Goal: Task Accomplishment & Management: Manage account settings

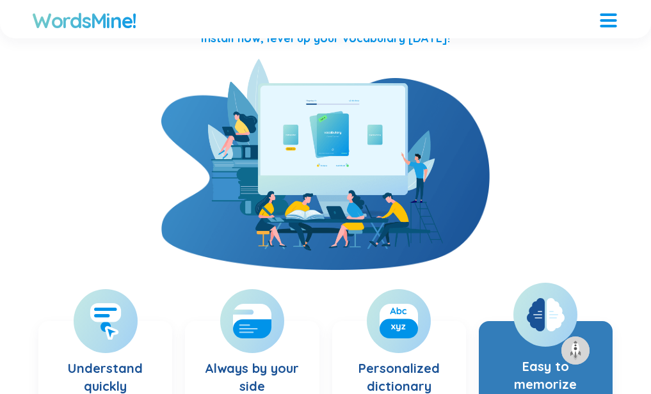
scroll to position [448, 0]
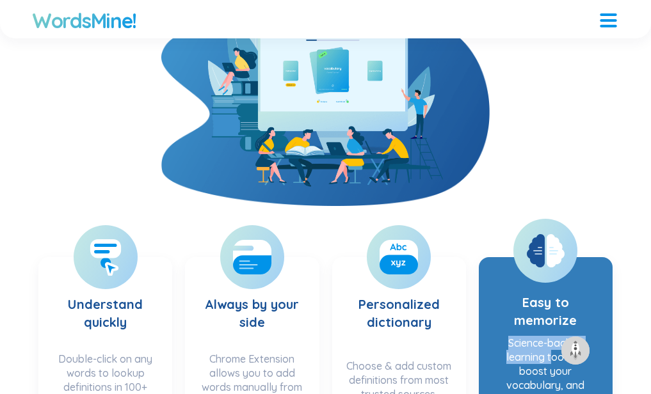
drag, startPoint x: 495, startPoint y: 152, endPoint x: 553, endPoint y: 154, distance: 58.3
click at [553, 336] on div "Science-backed learning tools to boost your vocabulary, and memory retention in…" at bounding box center [546, 378] width 108 height 84
click at [488, 257] on section "Easy to memorize Science-backed learning tools to boost your vocabulary, and me…" at bounding box center [546, 346] width 134 height 178
drag, startPoint x: 508, startPoint y: 186, endPoint x: 549, endPoint y: 187, distance: 40.3
click at [549, 336] on div "Science-backed learning tools to boost your vocabulary, and memory retention in…" at bounding box center [546, 378] width 108 height 84
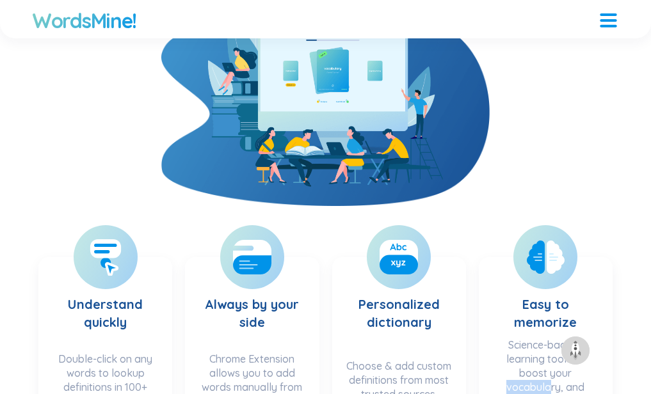
scroll to position [640, 0]
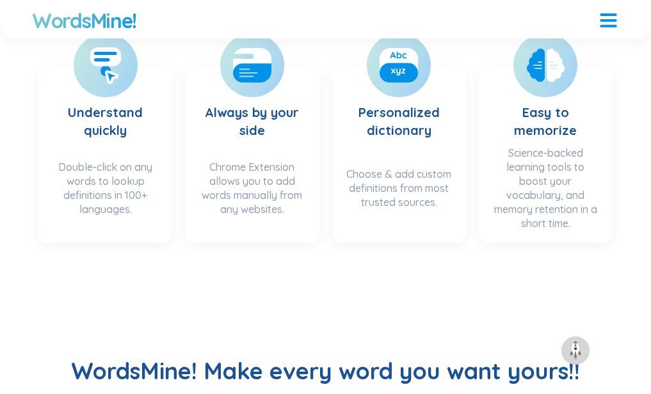
drag, startPoint x: 36, startPoint y: 129, endPoint x: 198, endPoint y: 140, distance: 162.4
click at [0, 0] on h2 "How it works? Try extension now!" at bounding box center [0, 0] width 0 height 0
click at [0, 0] on section "Learn any words, be unstoppable! The fastest way to learn vocabulary. From ever…" at bounding box center [0, 0] width 0 height 0
click at [0, 0] on h3 "Learn any words, be unstoppable!" at bounding box center [0, 0] width 0 height 0
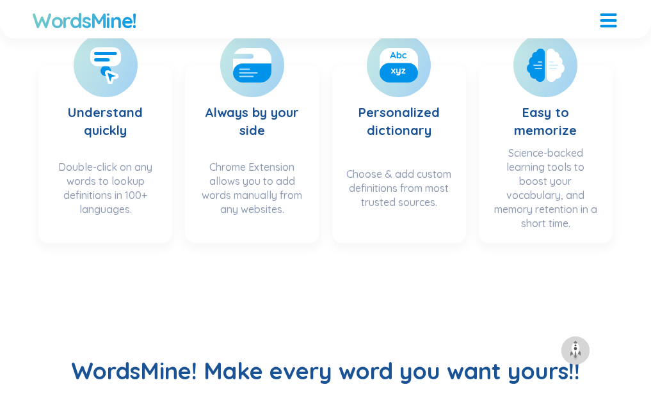
click at [0, 0] on h3 "Learn any words, be unstoppable!" at bounding box center [0, 0] width 0 height 0
drag, startPoint x: 188, startPoint y: 259, endPoint x: 188, endPoint y: 252, distance: 6.4
click at [0, 0] on h3 "Learn any words, be unstoppable!" at bounding box center [0, 0] width 0 height 0
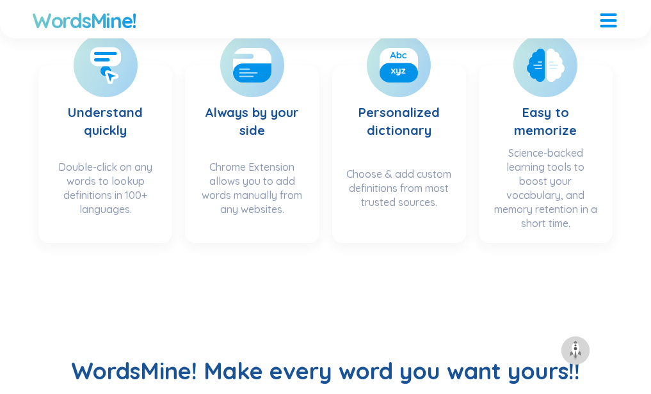
click at [0, 0] on h3 "Learn any words, be unstoppable!" at bounding box center [0, 0] width 0 height 0
drag, startPoint x: 194, startPoint y: 237, endPoint x: 144, endPoint y: 235, distance: 50.0
click at [0, 0] on h3 "Learn any words, be unstoppable!" at bounding box center [0, 0] width 0 height 0
drag, startPoint x: 13, startPoint y: 241, endPoint x: 149, endPoint y: 274, distance: 139.6
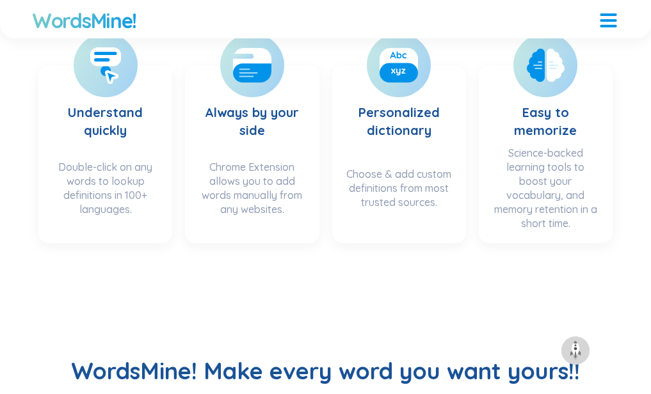
click at [0, 0] on section "How it works? Try extension now! Extension Web app Learn any words, be unstoppa…" at bounding box center [0, 0] width 0 height 0
click at [0, 0] on h3 "Learn any words, be unstoppable!" at bounding box center [0, 0] width 0 height 0
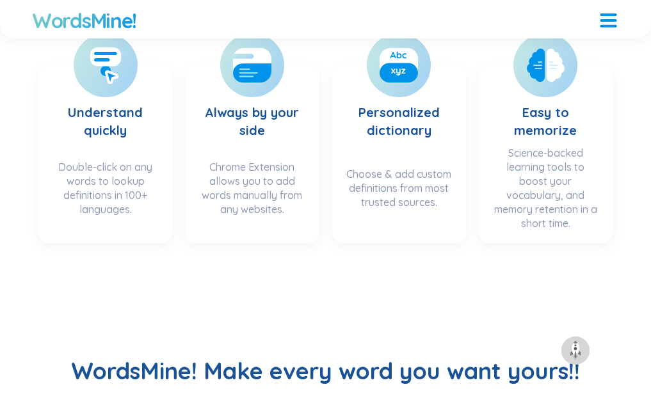
click at [0, 0] on div "Learn any words, be unstoppable! The fastest way to learn vocabulary. From ever…" at bounding box center [0, 0] width 0 height 0
drag, startPoint x: 35, startPoint y: 235, endPoint x: 214, endPoint y: 310, distance: 194.5
click at [0, 0] on div "Learn any words, be unstoppable! The fastest way to learn vocabulary. From ever…" at bounding box center [0, 0] width 0 height 0
click at [0, 0] on p "From everywhere and anytime." at bounding box center [0, 0] width 0 height 0
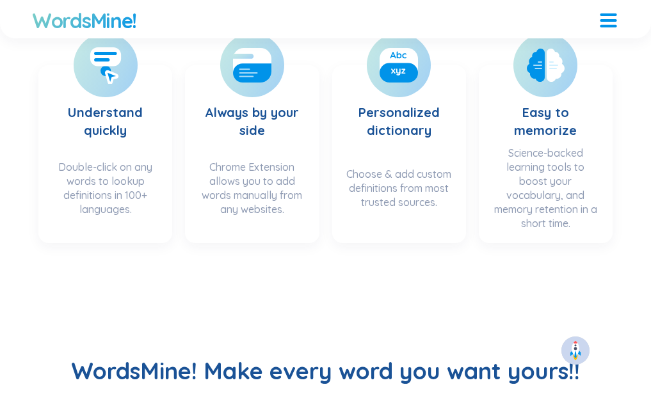
click at [570, 346] on img at bounding box center [575, 351] width 20 height 20
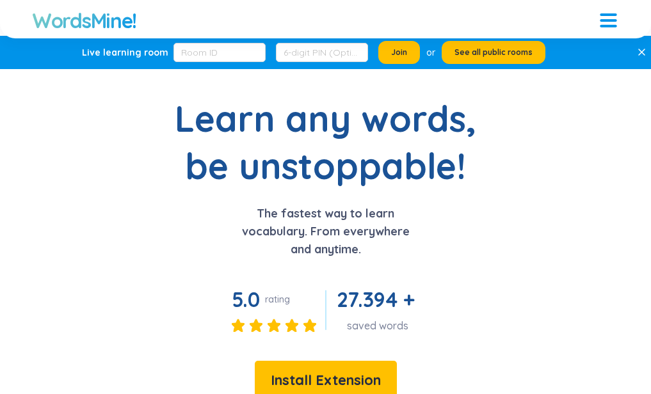
scroll to position [0, 0]
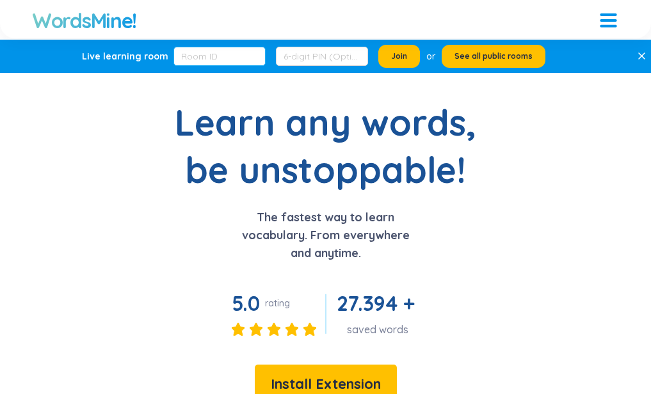
click at [230, 63] on input "text" at bounding box center [219, 56] width 92 height 19
click at [291, 63] on input "text" at bounding box center [322, 56] width 92 height 19
click at [391, 56] on button "Join" at bounding box center [399, 56] width 42 height 23
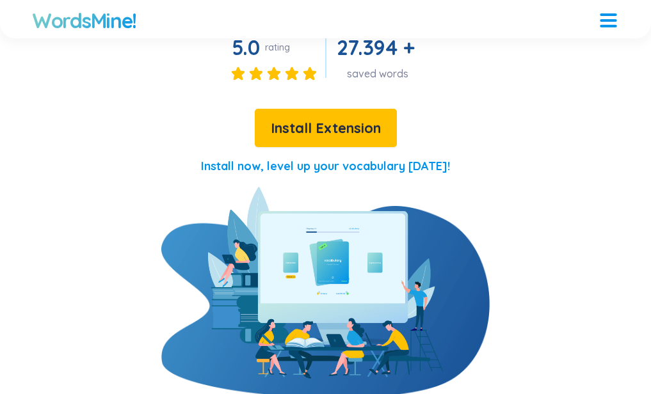
scroll to position [320, 0]
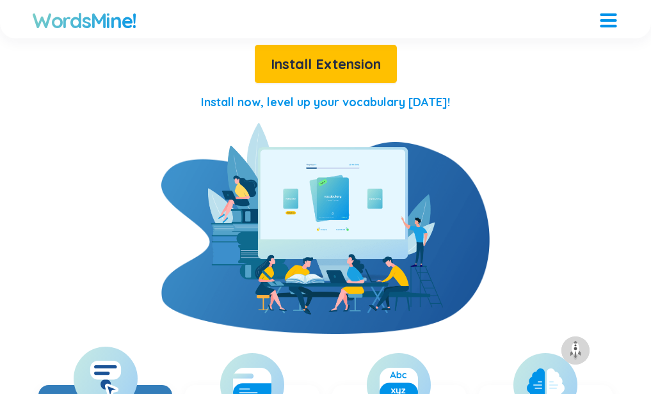
click at [104, 361] on rect at bounding box center [105, 370] width 31 height 19
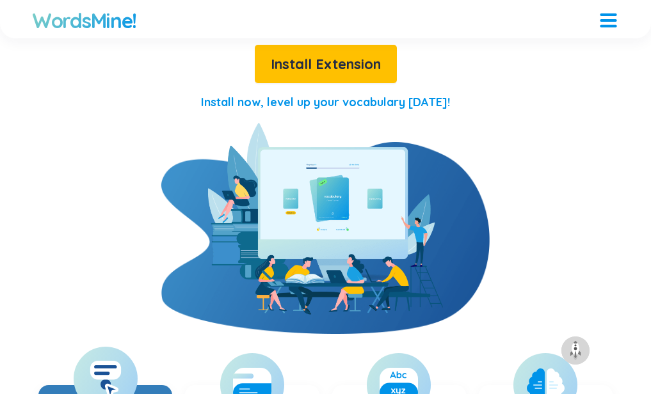
click at [104, 361] on rect at bounding box center [105, 370] width 31 height 19
drag, startPoint x: 67, startPoint y: 90, endPoint x: 67, endPoint y: 100, distance: 10.2
click at [201, 100] on p "Install now, level up your vocabulary [DATE]!" at bounding box center [325, 102] width 249 height 18
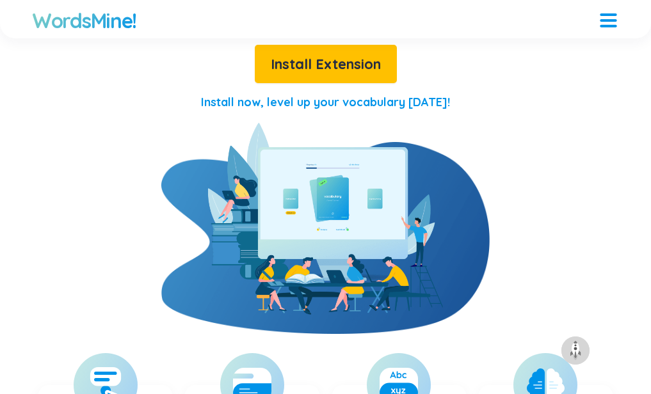
click at [201, 101] on p "Install now, level up your vocabulary [DATE]!" at bounding box center [325, 102] width 249 height 18
drag, startPoint x: 141, startPoint y: 101, endPoint x: 179, endPoint y: 102, distance: 37.8
click at [201, 101] on p "Install now, level up your vocabulary [DATE]!" at bounding box center [325, 102] width 249 height 18
drag, startPoint x: 157, startPoint y: 93, endPoint x: 271, endPoint y: 90, distance: 114.0
click at [271, 93] on p "Install now, level up your vocabulary today!" at bounding box center [325, 102] width 249 height 18
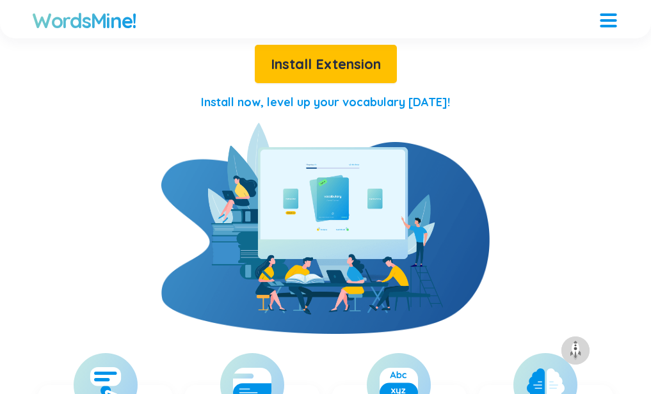
drag, startPoint x: 275, startPoint y: 123, endPoint x: 275, endPoint y: 131, distance: 7.7
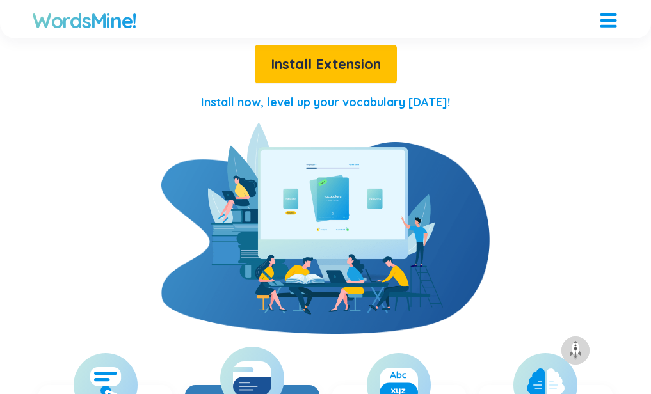
click at [277, 347] on div at bounding box center [252, 379] width 64 height 64
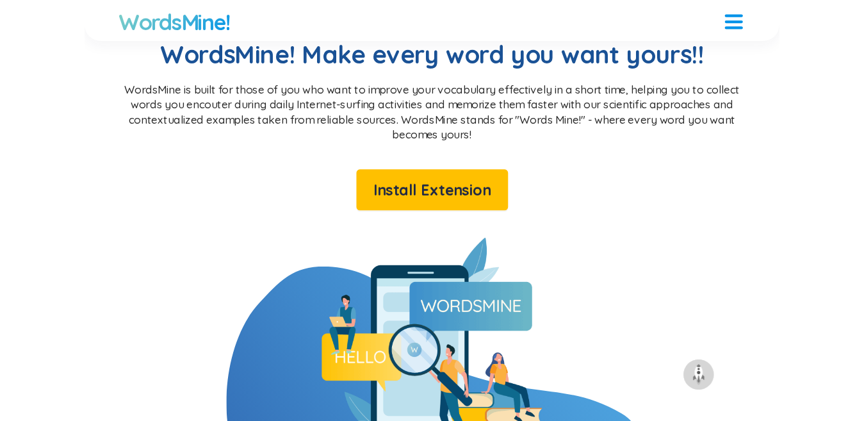
scroll to position [1088, 0]
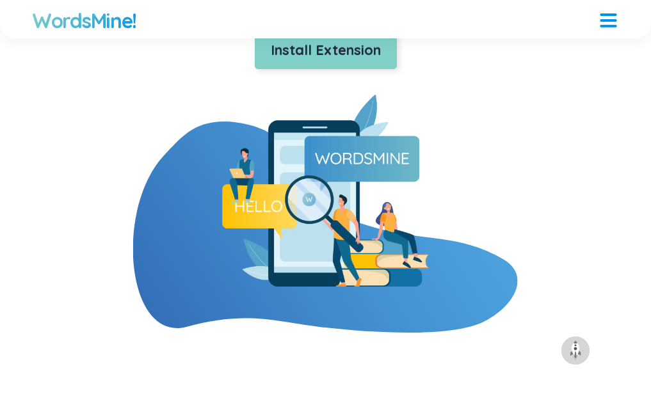
click at [381, 61] on span "Install Extension" at bounding box center [326, 50] width 110 height 22
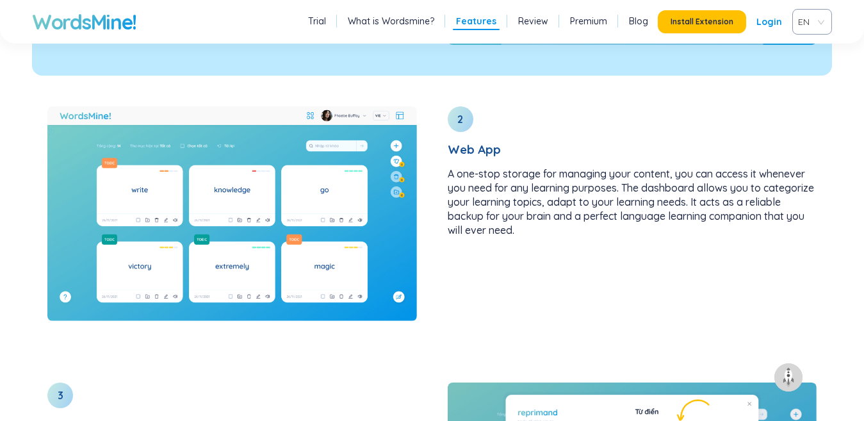
scroll to position [1408, 0]
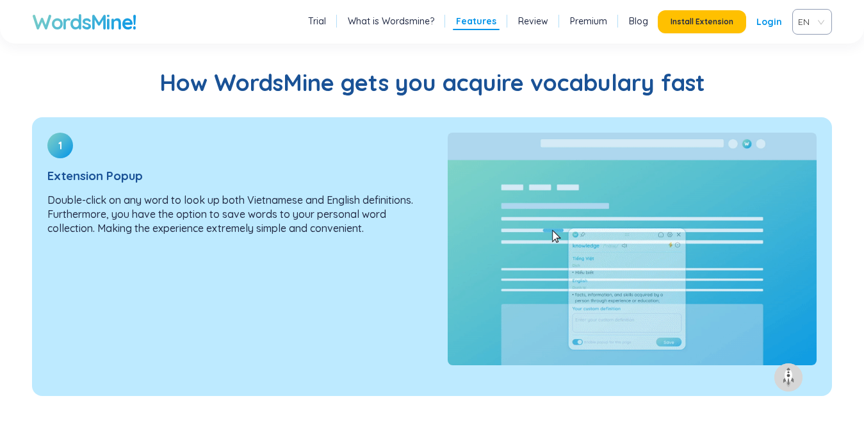
click at [361, 227] on p "Double-click on any word to look up both Vietnamese and English definitions. Fu…" at bounding box center [231, 214] width 369 height 42
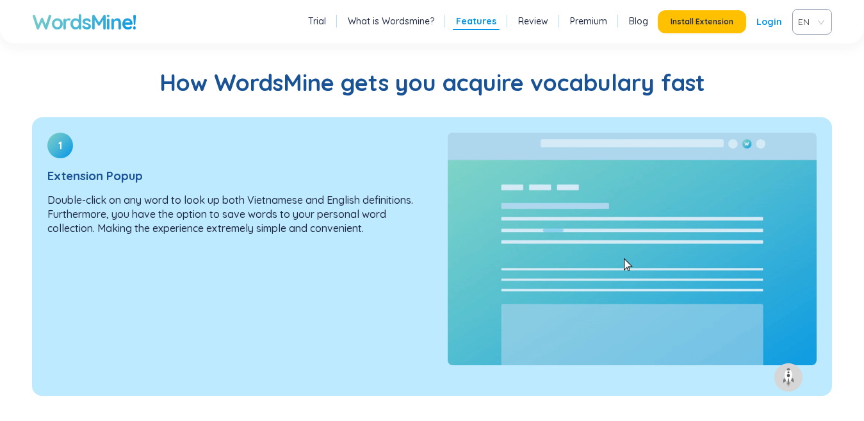
click at [347, 216] on p "Double-click on any word to look up both Vietnamese and English definitions. Fu…" at bounding box center [231, 214] width 369 height 42
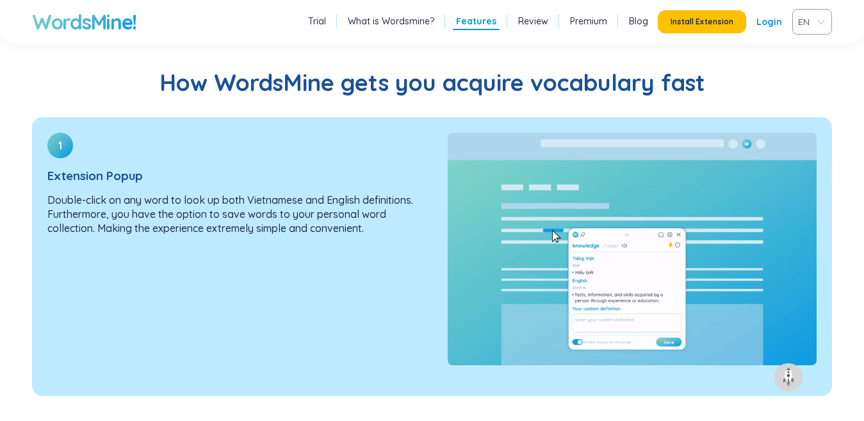
click at [199, 141] on div "1 Extension Popup Double-click on any word to look up both Vietnamese and Engli…" at bounding box center [232, 188] width 400 height 143
click at [39, 143] on div "1 Extension Popup Double-click on any word to look up both Vietnamese and Engli…" at bounding box center [232, 188] width 400 height 143
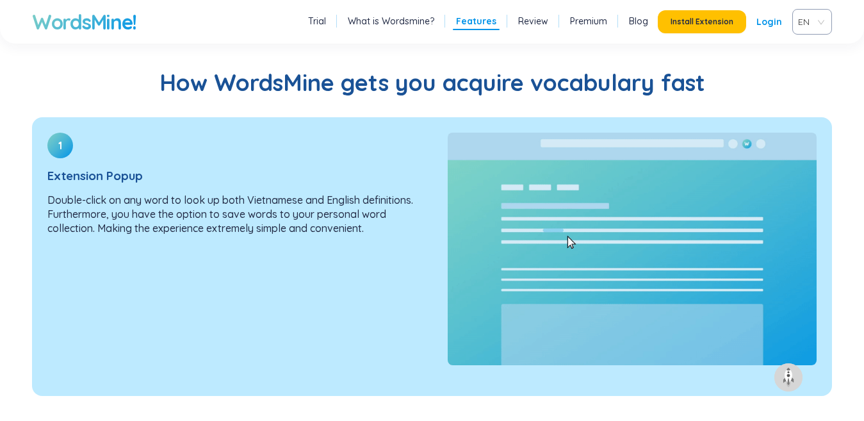
click at [49, 141] on div "1 Extension Popup Double-click on any word to look up both Vietnamese and Engli…" at bounding box center [232, 188] width 400 height 143
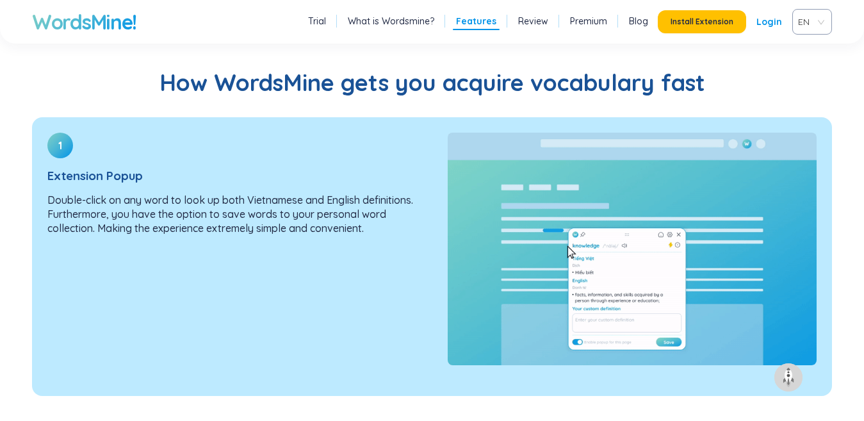
click at [64, 141] on div "1" at bounding box center [60, 146] width 26 height 26
drag, startPoint x: 72, startPoint y: 141, endPoint x: 111, endPoint y: 141, distance: 39.0
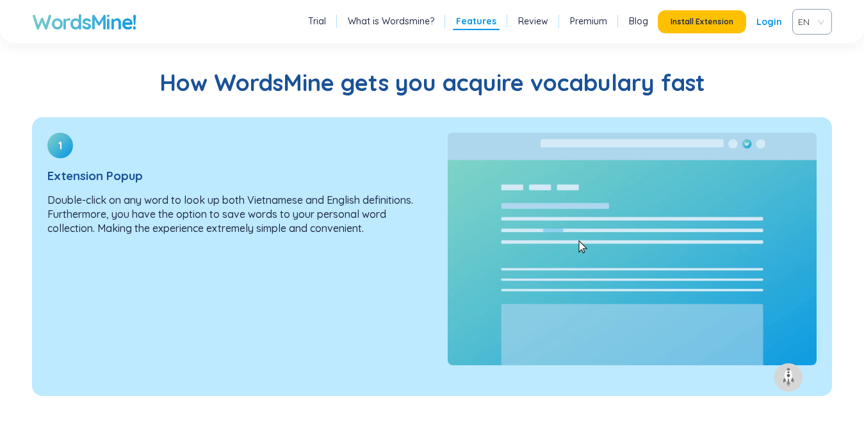
click at [97, 141] on div "1 Extension Popup Double-click on any word to look up both Vietnamese and Engli…" at bounding box center [232, 188] width 400 height 143
click at [650, 140] on img at bounding box center [631, 249] width 369 height 232
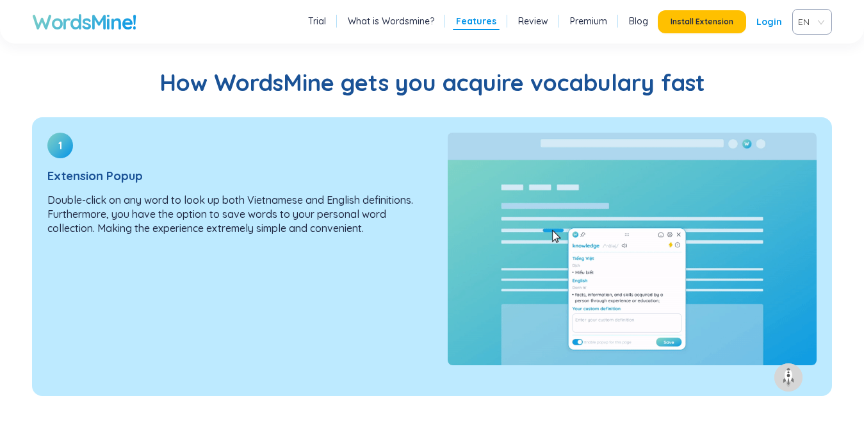
click at [650, 140] on img at bounding box center [631, 249] width 369 height 232
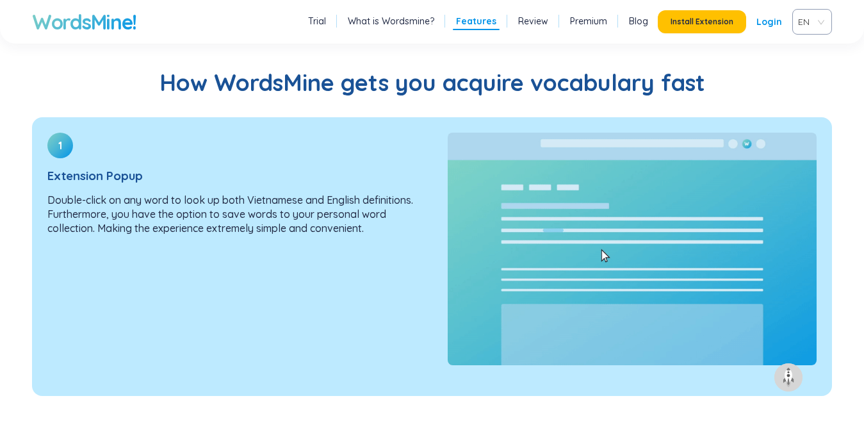
click at [627, 235] on img at bounding box center [631, 249] width 369 height 232
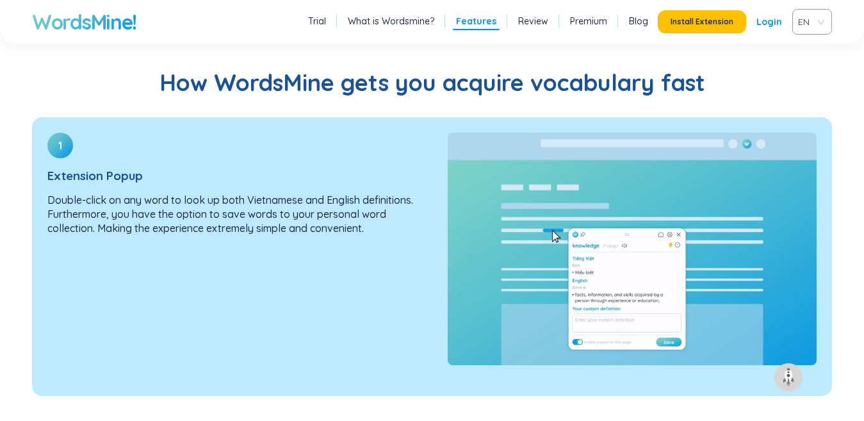
click at [627, 235] on img at bounding box center [631, 249] width 369 height 232
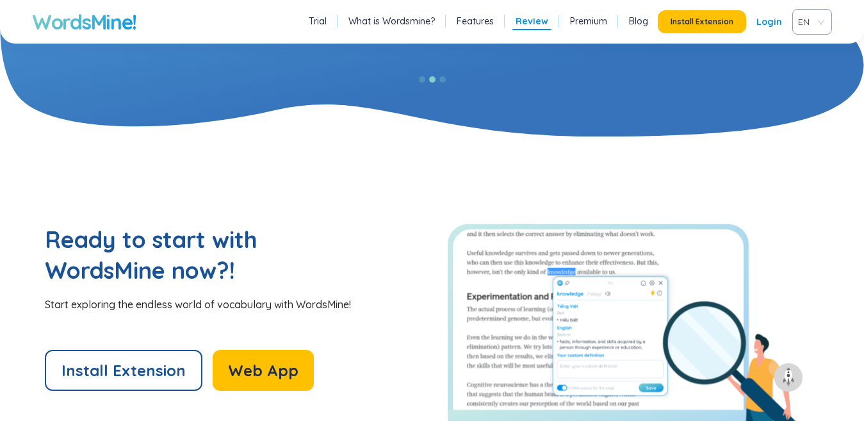
scroll to position [2817, 0]
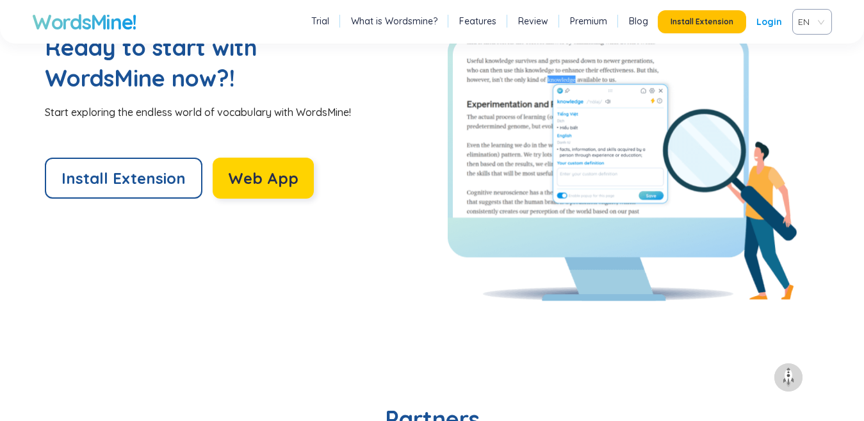
click at [273, 176] on span "Web App" at bounding box center [263, 178] width 70 height 20
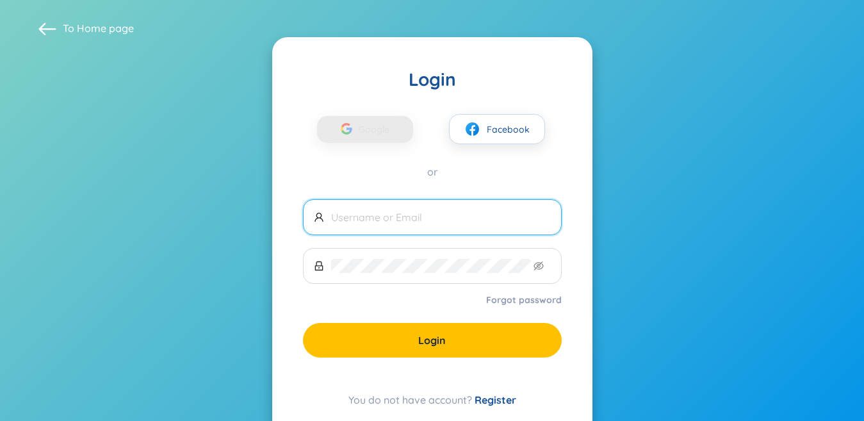
click at [474, 222] on input "text" at bounding box center [441, 217] width 220 height 14
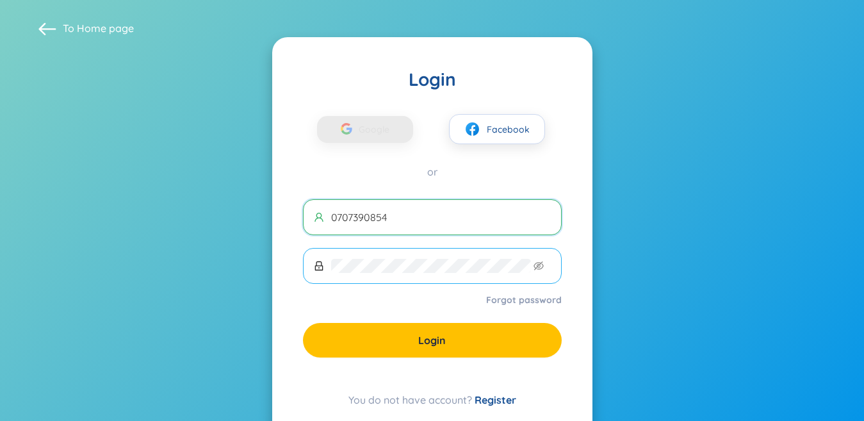
type input "0707390854"
drag, startPoint x: 544, startPoint y: 264, endPoint x: 537, endPoint y: 264, distance: 7.0
click at [543, 264] on span at bounding box center [432, 266] width 259 height 36
click at [541, 264] on icon "eye-invisible" at bounding box center [538, 266] width 10 height 10
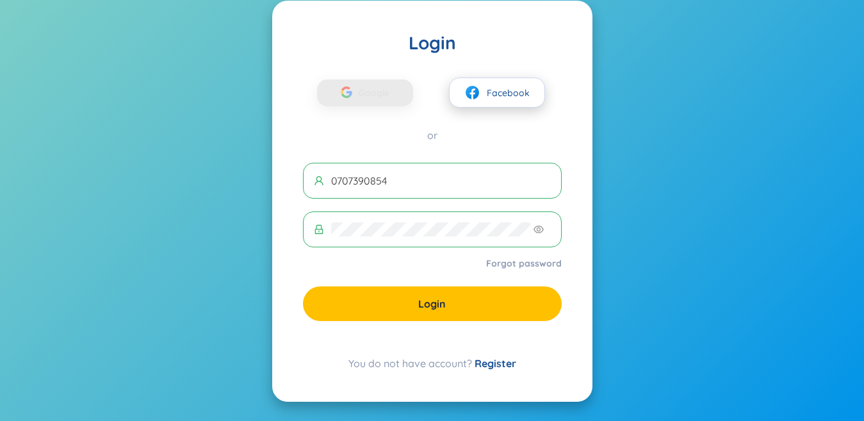
click at [507, 95] on span "Facebook" at bounding box center [508, 93] width 43 height 14
click at [642, 145] on section "To Home page Login Google Facebook or 0707390854 Forgot password Login You do n…" at bounding box center [432, 192] width 864 height 457
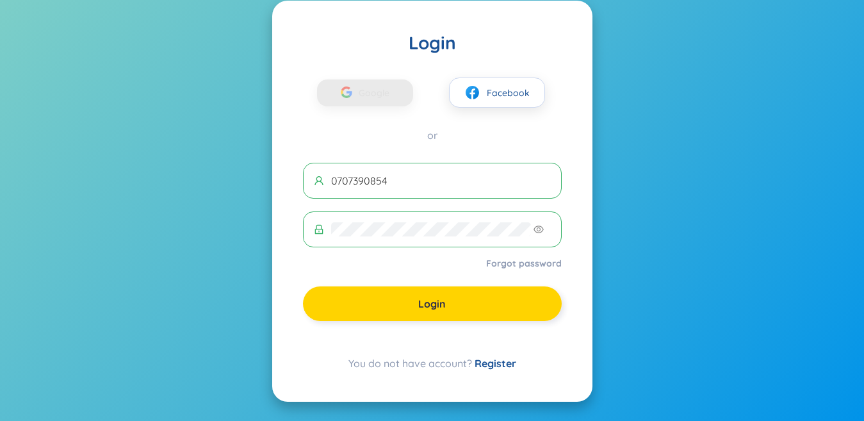
click at [444, 298] on span "Login" at bounding box center [432, 303] width 28 height 14
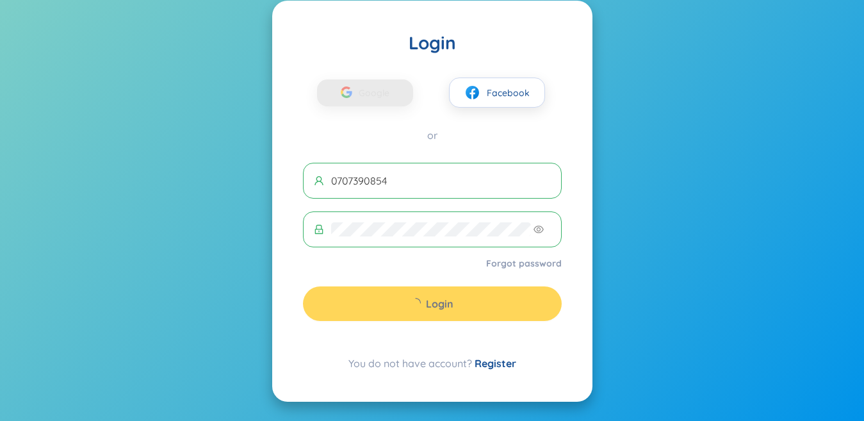
click at [675, 166] on section "To Home page Login Google Facebook or 0707390854 Forgot password Login You do n…" at bounding box center [432, 192] width 864 height 457
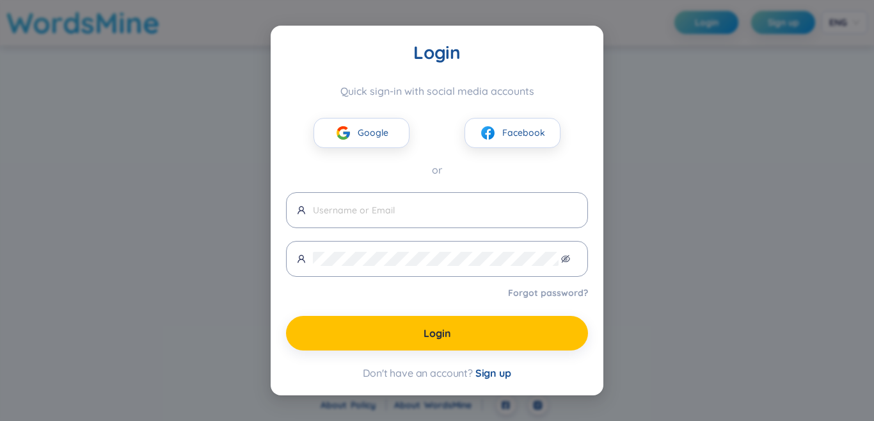
click at [682, 261] on div "Login Quick sign-in with social media accounts Google Facebook or Forgot passwo…" at bounding box center [437, 210] width 874 height 421
click at [410, 217] on input "text" at bounding box center [445, 210] width 264 height 14
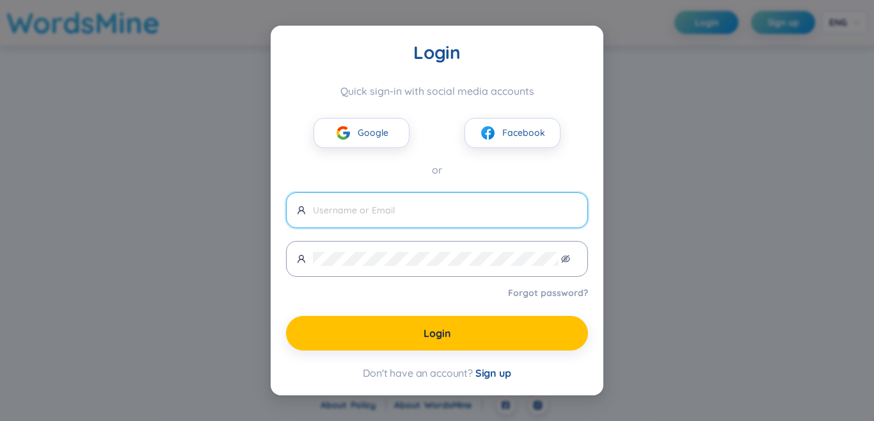
drag, startPoint x: 414, startPoint y: 213, endPoint x: 408, endPoint y: 207, distance: 7.7
click at [411, 212] on input "text" at bounding box center [445, 210] width 264 height 14
click at [511, 132] on span "Facebook" at bounding box center [524, 132] width 43 height 14
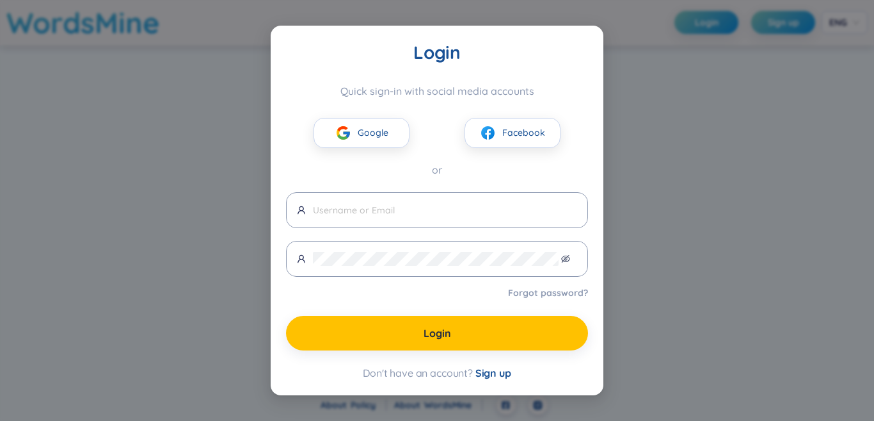
drag, startPoint x: 170, startPoint y: 127, endPoint x: 191, endPoint y: 127, distance: 20.5
click at [172, 127] on div "Login Quick sign-in with social media accounts Google Facebook or Forgot passwo…" at bounding box center [437, 210] width 874 height 421
drag, startPoint x: 484, startPoint y: 136, endPoint x: 430, endPoint y: 170, distance: 64.1
click at [484, 137] on button "Facebook" at bounding box center [513, 133] width 96 height 30
click at [511, 134] on span "Facebook" at bounding box center [524, 132] width 43 height 14
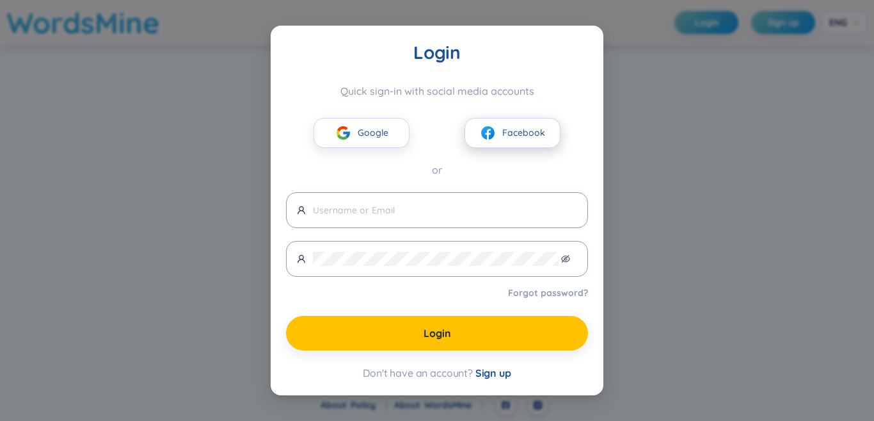
click at [509, 131] on span "Facebook" at bounding box center [524, 132] width 43 height 14
click at [510, 131] on span "Facebook" at bounding box center [524, 132] width 43 height 14
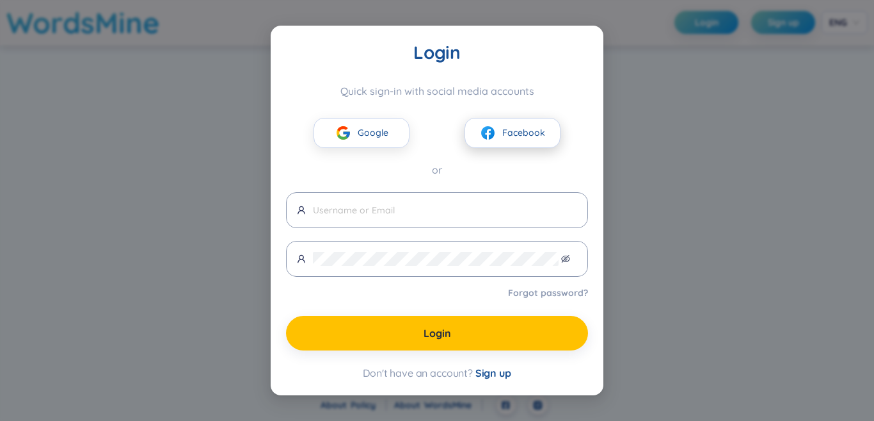
click at [513, 129] on span "Facebook" at bounding box center [524, 132] width 43 height 14
click at [423, 214] on input "text" at bounding box center [445, 210] width 264 height 14
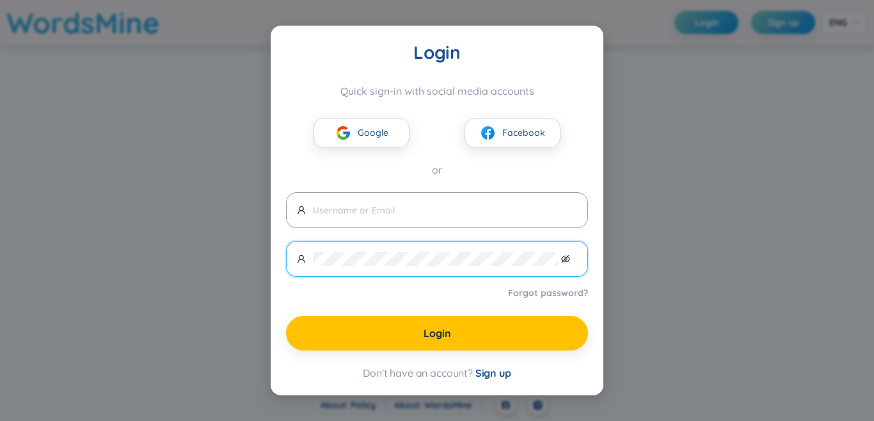
click at [566, 260] on icon "eye-invisible" at bounding box center [566, 259] width 3 height 3
click at [563, 254] on icon "eye" at bounding box center [565, 258] width 9 height 9
click at [563, 254] on icon "eye-invisible" at bounding box center [565, 258] width 9 height 9
click at [453, 200] on span at bounding box center [437, 210] width 302 height 36
type input "kh"
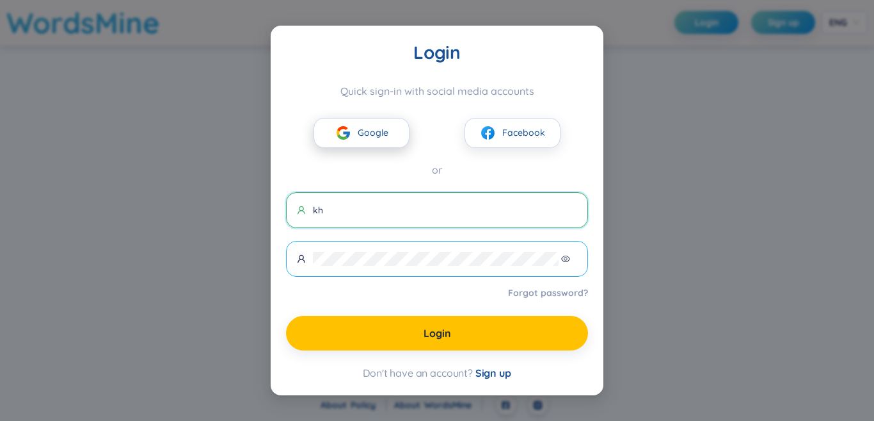
click at [384, 133] on span "Google" at bounding box center [373, 132] width 31 height 14
click at [373, 133] on span "Google" at bounding box center [373, 132] width 31 height 14
click at [372, 133] on span "Google" at bounding box center [373, 132] width 31 height 14
click at [369, 133] on span "Google" at bounding box center [373, 132] width 31 height 14
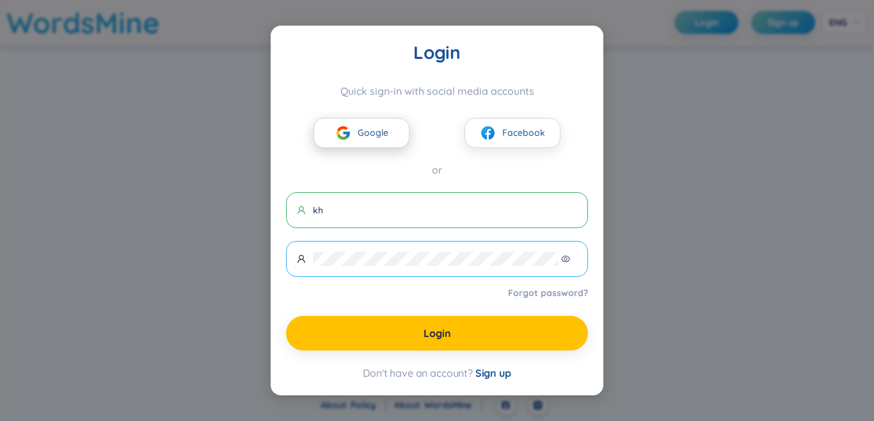
click at [369, 133] on span "Google" at bounding box center [373, 132] width 31 height 14
click at [375, 134] on span "Google" at bounding box center [373, 132] width 31 height 14
click at [374, 133] on span "Google" at bounding box center [373, 132] width 31 height 14
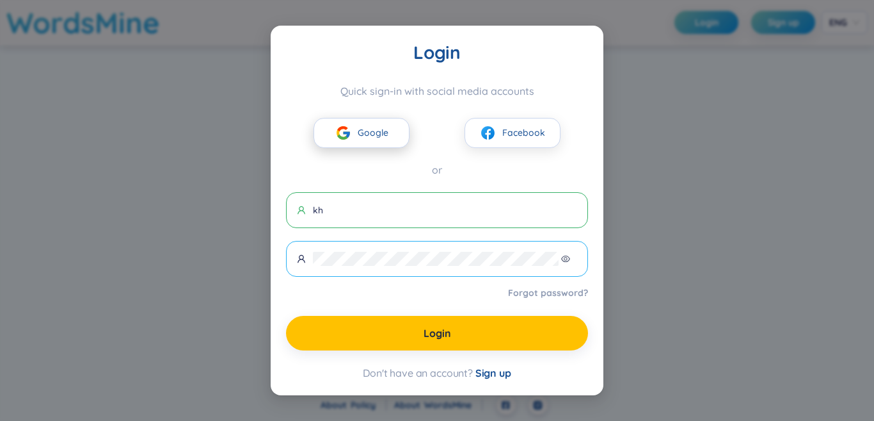
click at [374, 133] on span "Google" at bounding box center [373, 132] width 31 height 14
click at [389, 134] on button "Google" at bounding box center [362, 133] width 96 height 30
click at [388, 134] on button "Google" at bounding box center [362, 133] width 96 height 30
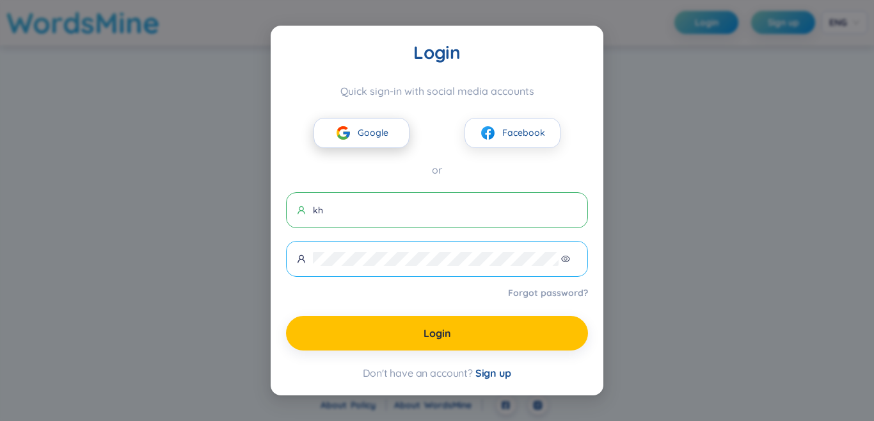
click at [389, 134] on button "Google" at bounding box center [362, 133] width 96 height 30
